Goal: Navigation & Orientation: Go to known website

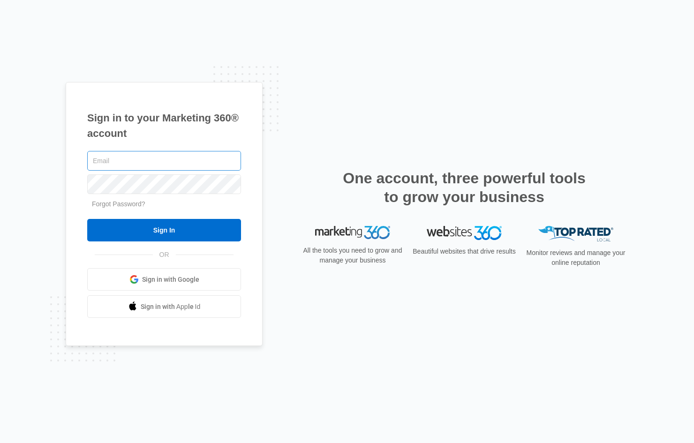
click at [108, 158] on input "text" at bounding box center [164, 161] width 154 height 20
click at [45, 179] on div "Sign in to your Marketing 360® account Forgot Password? Sign In OR Sign in with…" at bounding box center [347, 221] width 694 height 443
click at [44, 179] on div "Sign in to your Marketing 360® account Forgot Password? Sign In OR Sign in with…" at bounding box center [347, 221] width 694 height 443
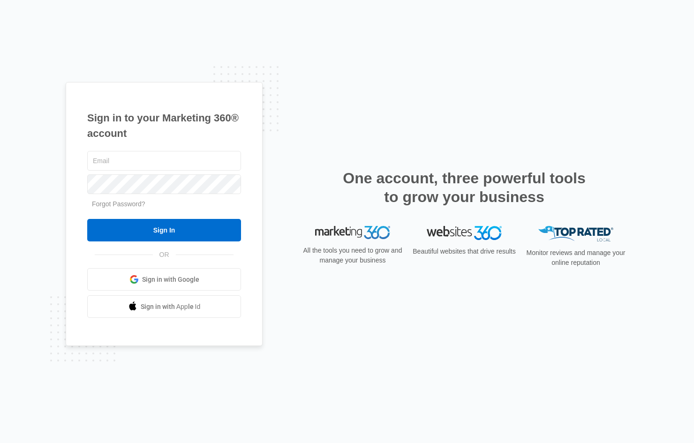
click at [44, 179] on div "Sign in to your Marketing 360® account Forgot Password? Sign In OR Sign in with…" at bounding box center [347, 221] width 694 height 443
click at [112, 163] on input "text" at bounding box center [164, 161] width 154 height 20
click at [50, 170] on div "Sign in to your Marketing 360® account Forgot Password? Sign In OR Sign in with…" at bounding box center [347, 221] width 694 height 443
click at [145, 163] on input "text" at bounding box center [164, 161] width 154 height 20
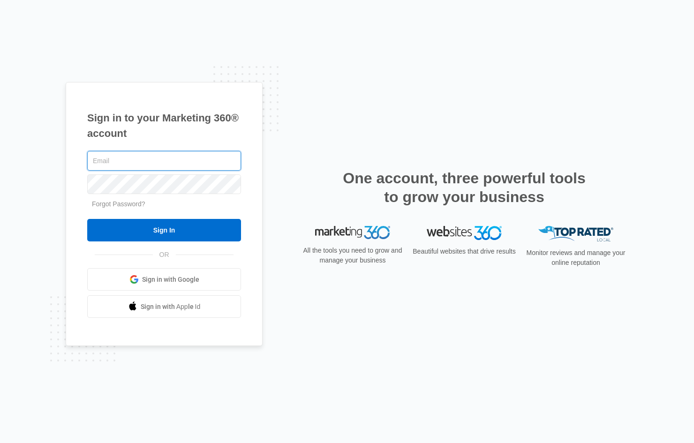
click at [145, 163] on input "text" at bounding box center [164, 161] width 154 height 20
click at [166, 27] on div "Sign in to your Marketing 360® account Forgot Password? Sign In OR Sign in with…" at bounding box center [347, 221] width 694 height 443
click at [203, 39] on div "Sign in to your Marketing 360® account Forgot Password? Sign In OR Sign in with…" at bounding box center [347, 221] width 694 height 443
click at [321, 108] on div "Sign in to your Marketing 360® account Forgot Password? Sign In OR" at bounding box center [347, 221] width 562 height 279
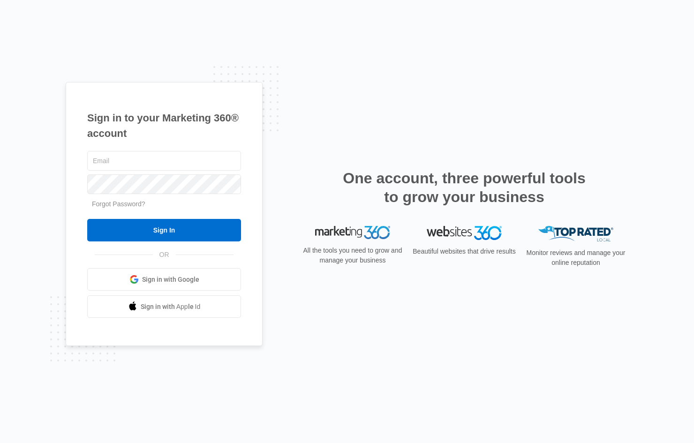
click at [304, 104] on div "Sign in to your Marketing 360® account Forgot Password? Sign In OR" at bounding box center [347, 221] width 562 height 279
click at [148, 163] on input "text" at bounding box center [164, 161] width 154 height 20
click at [287, 84] on div "Sign in to your Marketing 360® account Forgot Password? Sign In OR" at bounding box center [347, 221] width 562 height 279
